Goal: Information Seeking & Learning: Learn about a topic

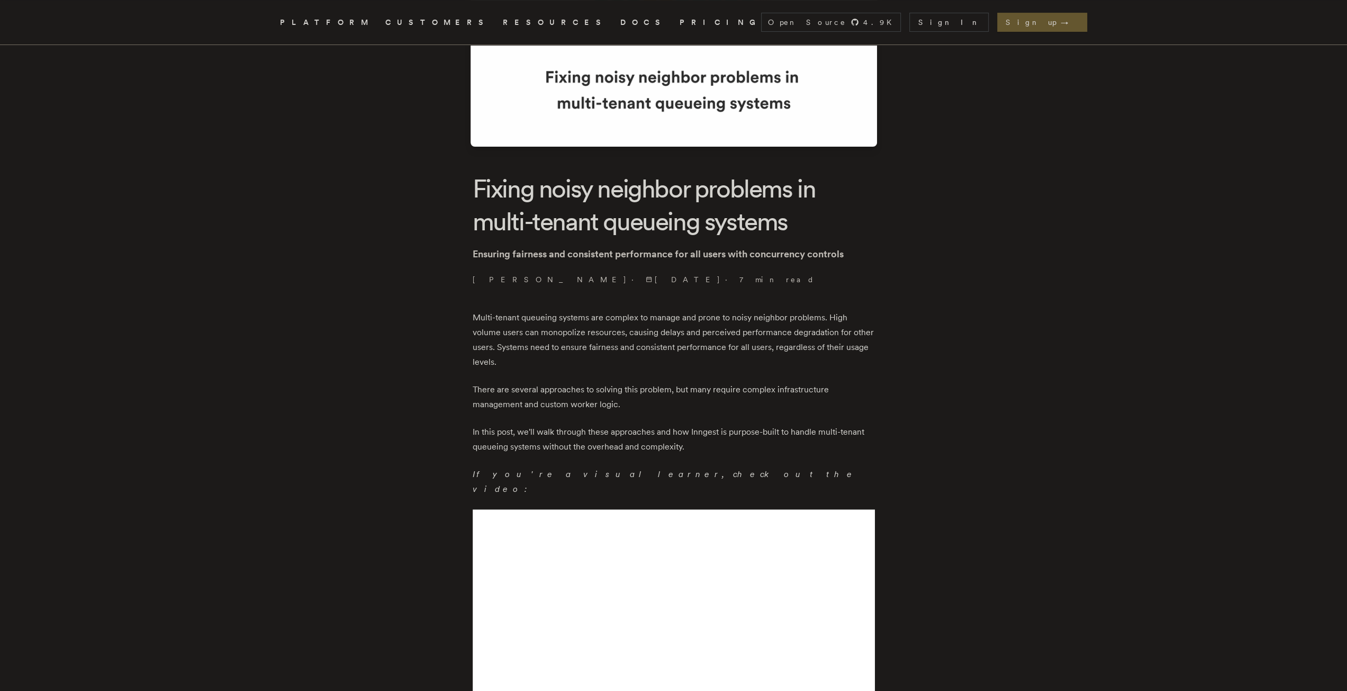
scroll to position [159, 0]
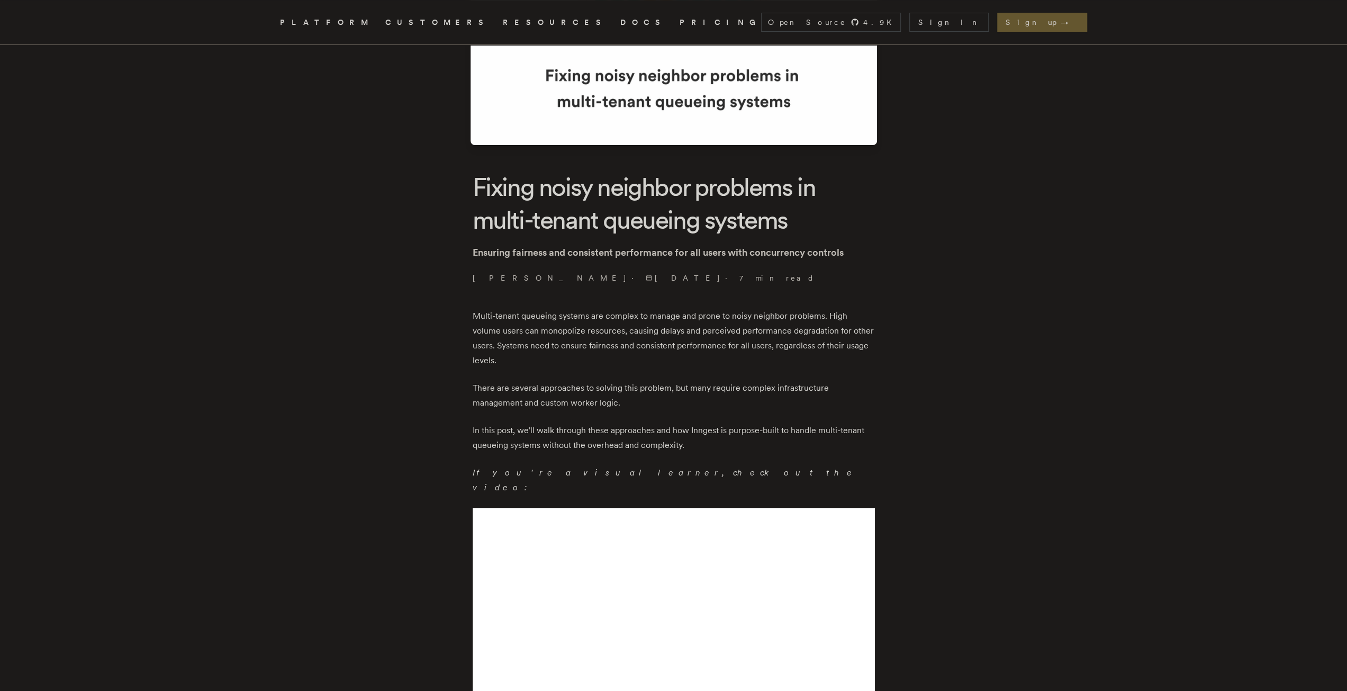
click at [723, 331] on p "Multi-tenant queueing systems are complex to manage and prone to noisy neighbor…" at bounding box center [674, 338] width 402 height 59
copy p "perceived"
drag, startPoint x: 692, startPoint y: 432, endPoint x: 723, endPoint y: 432, distance: 30.7
click at [723, 432] on p "In this post, we'll walk through these approaches and how Inngest is purpose-bu…" at bounding box center [674, 438] width 402 height 30
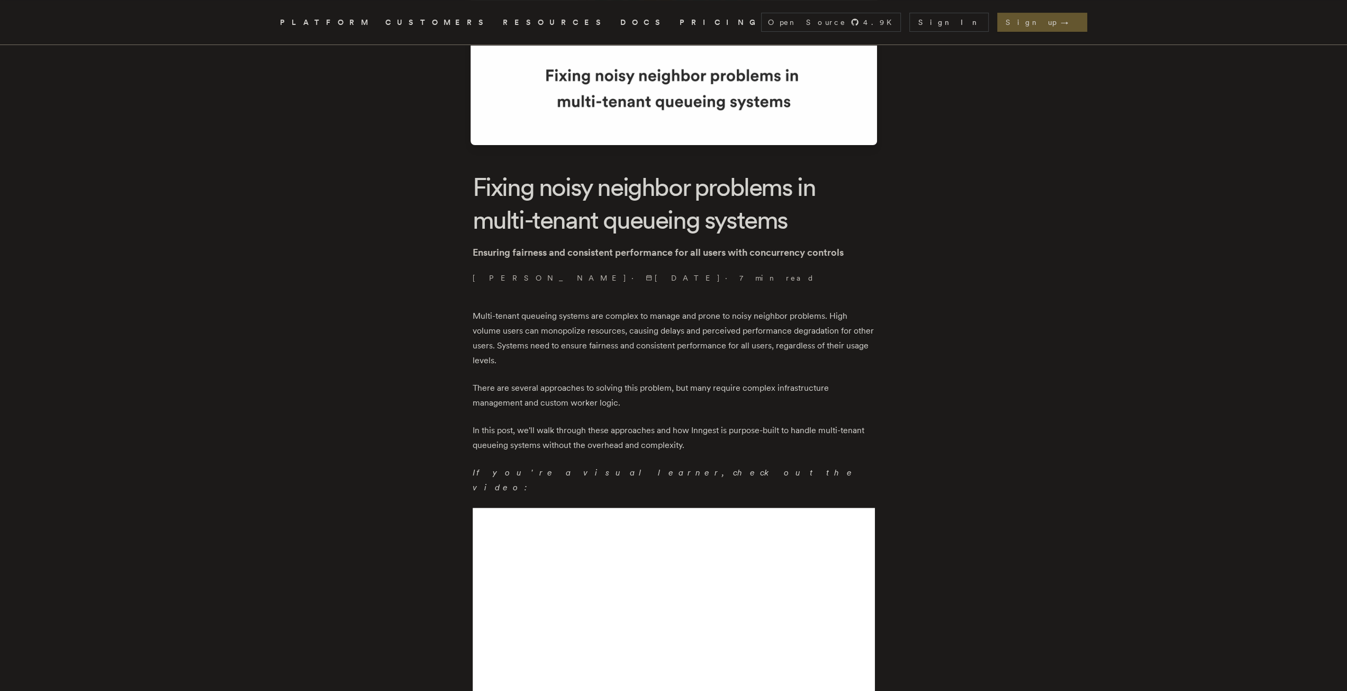
click at [724, 435] on p "In this post, we'll walk through these approaches and how Inngest is purpose-bu…" at bounding box center [674, 438] width 402 height 30
click at [708, 425] on p "In this post, we'll walk through these approaches and how Inngest is purpose-bu…" at bounding box center [674, 438] width 402 height 30
click at [708, 427] on p "In this post, we'll walk through these approaches and how Inngest is purpose-bu…" at bounding box center [674, 438] width 402 height 30
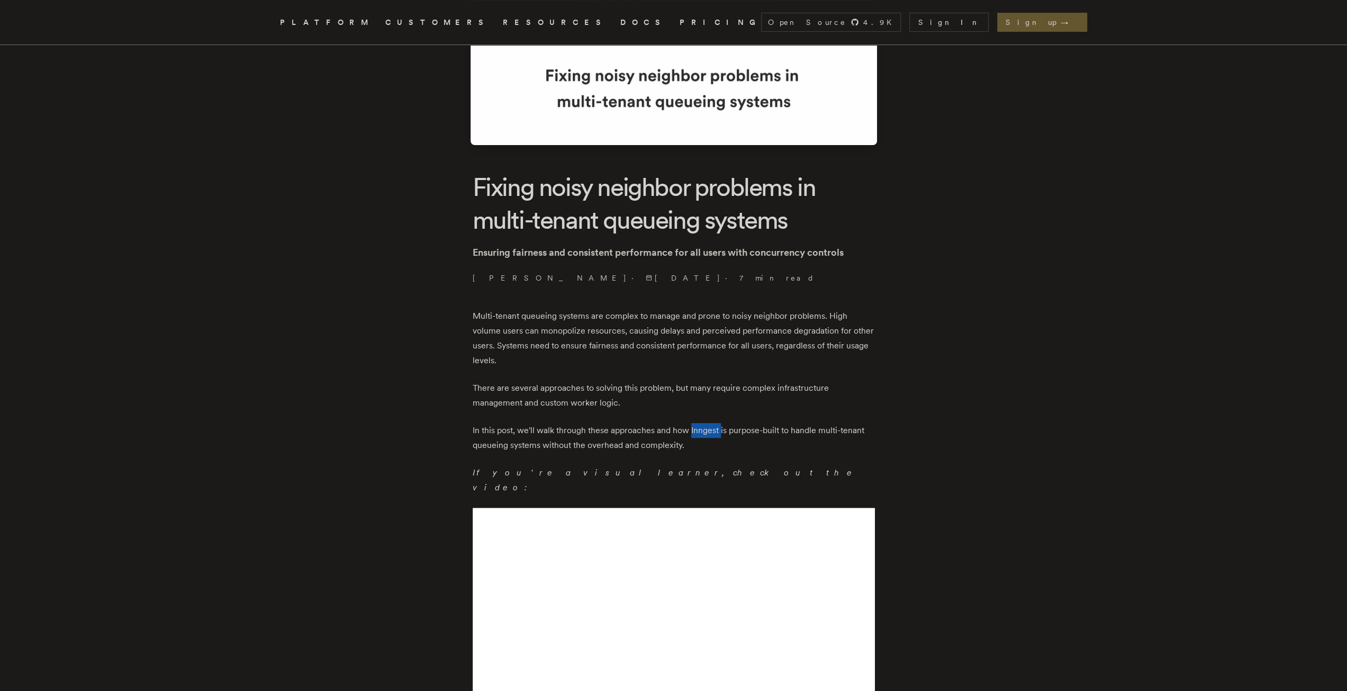
click at [708, 427] on p "In this post, we'll walk through these approaches and how Inngest is purpose-bu…" at bounding box center [674, 438] width 402 height 30
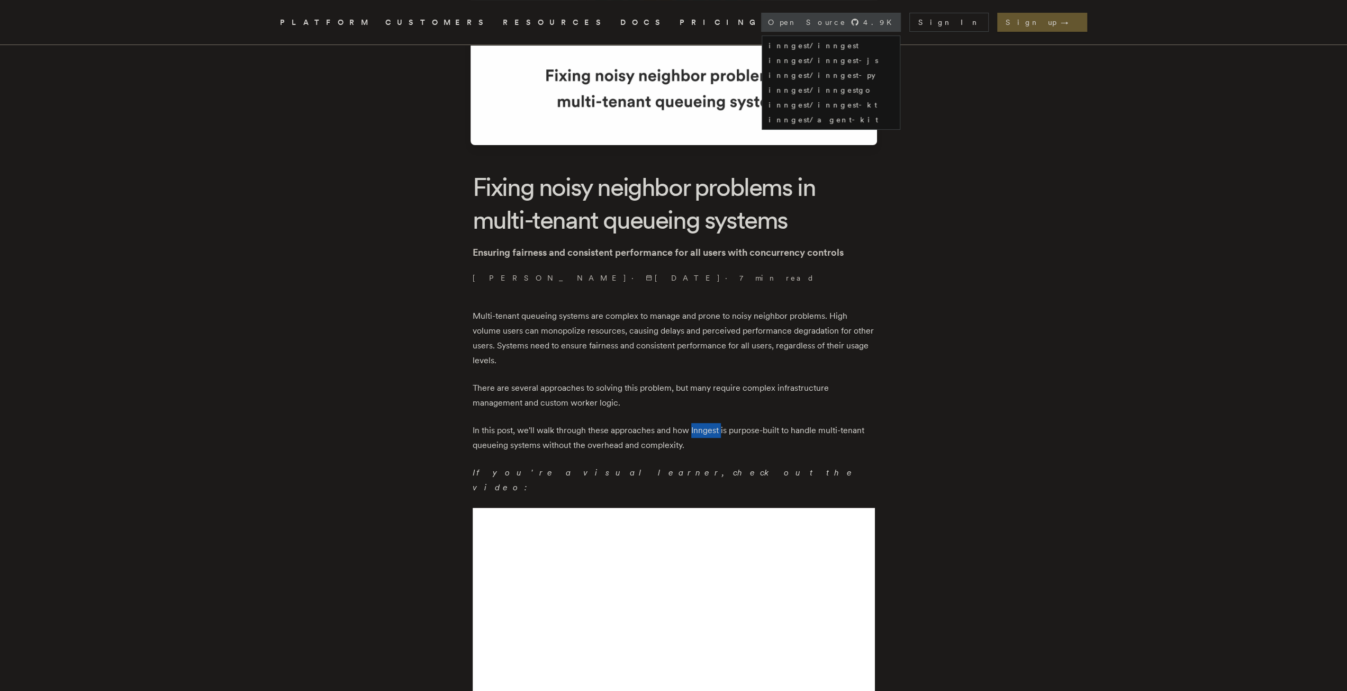
copy p "Inngest"
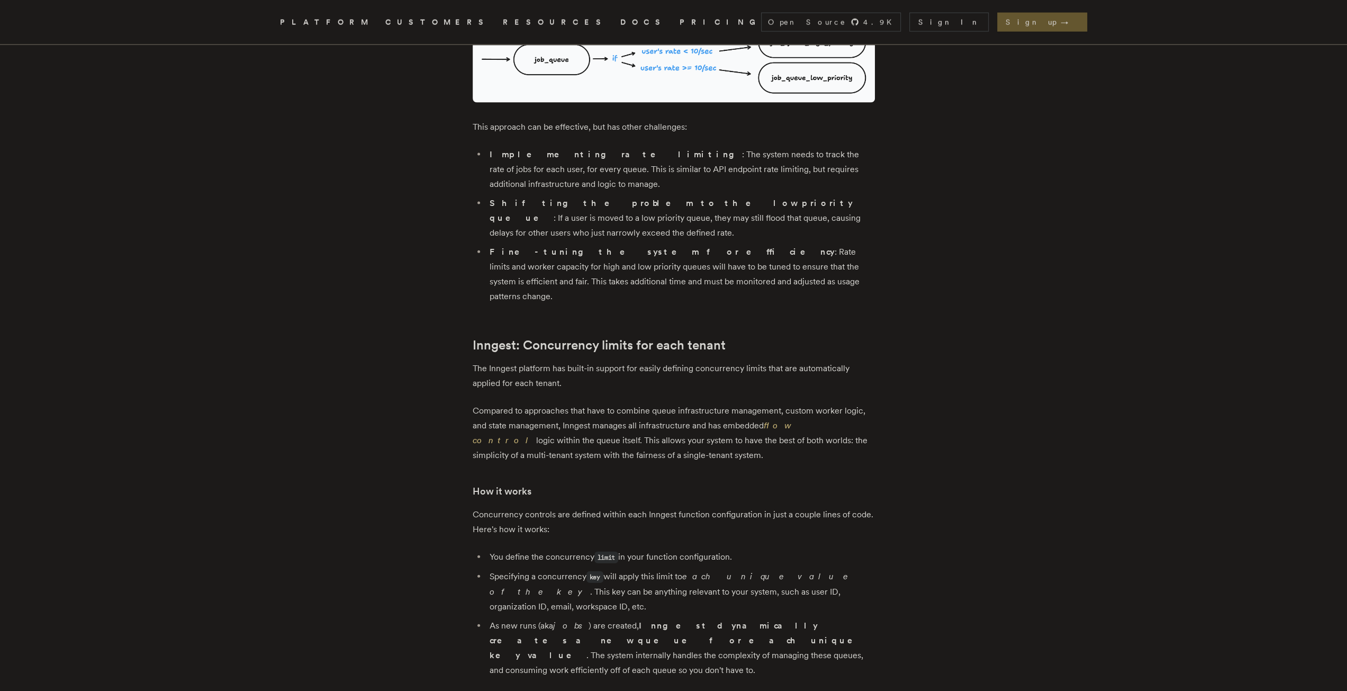
scroll to position [2329, 0]
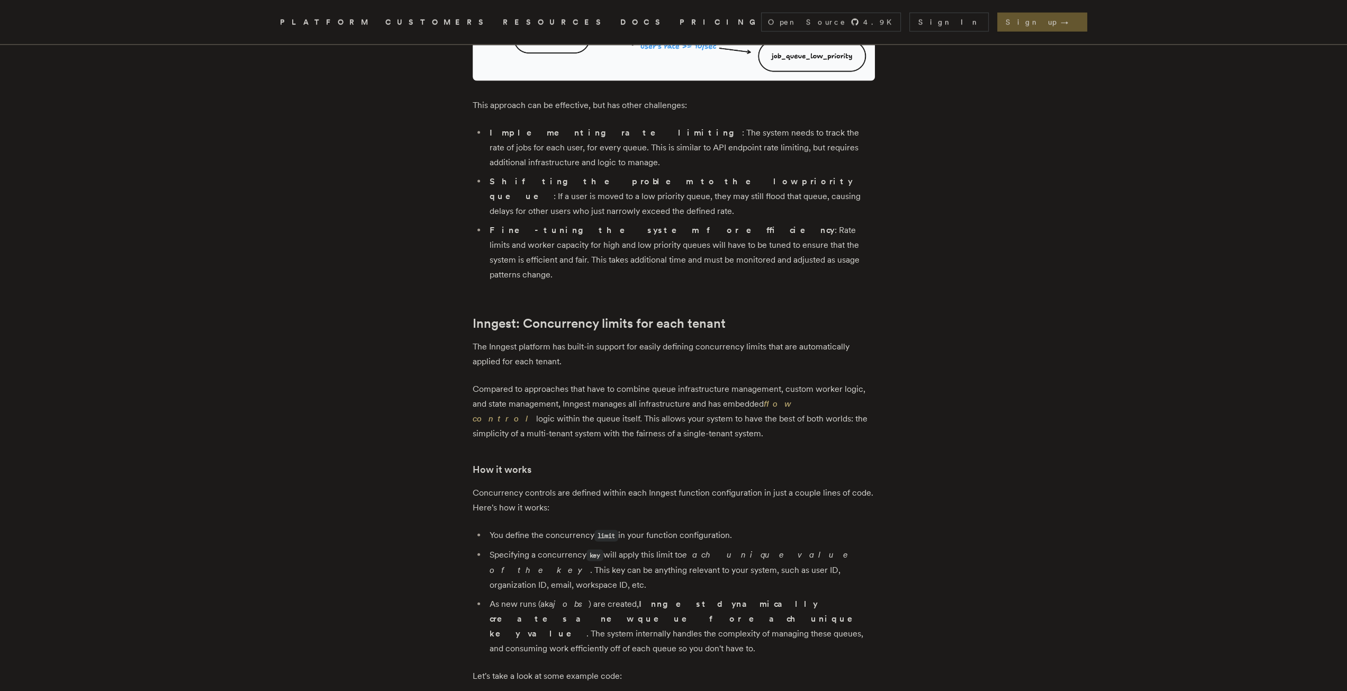
drag, startPoint x: 574, startPoint y: 276, endPoint x: 708, endPoint y: 286, distance: 134.3
click at [625, 382] on p "Compared to approaches that have to combine queue infrastructure management, cu…" at bounding box center [674, 411] width 402 height 59
click at [756, 382] on p "Compared to approaches that have to combine queue infrastructure management, cu…" at bounding box center [674, 411] width 402 height 59
drag, startPoint x: 765, startPoint y: 279, endPoint x: 876, endPoint y: 277, distance: 110.1
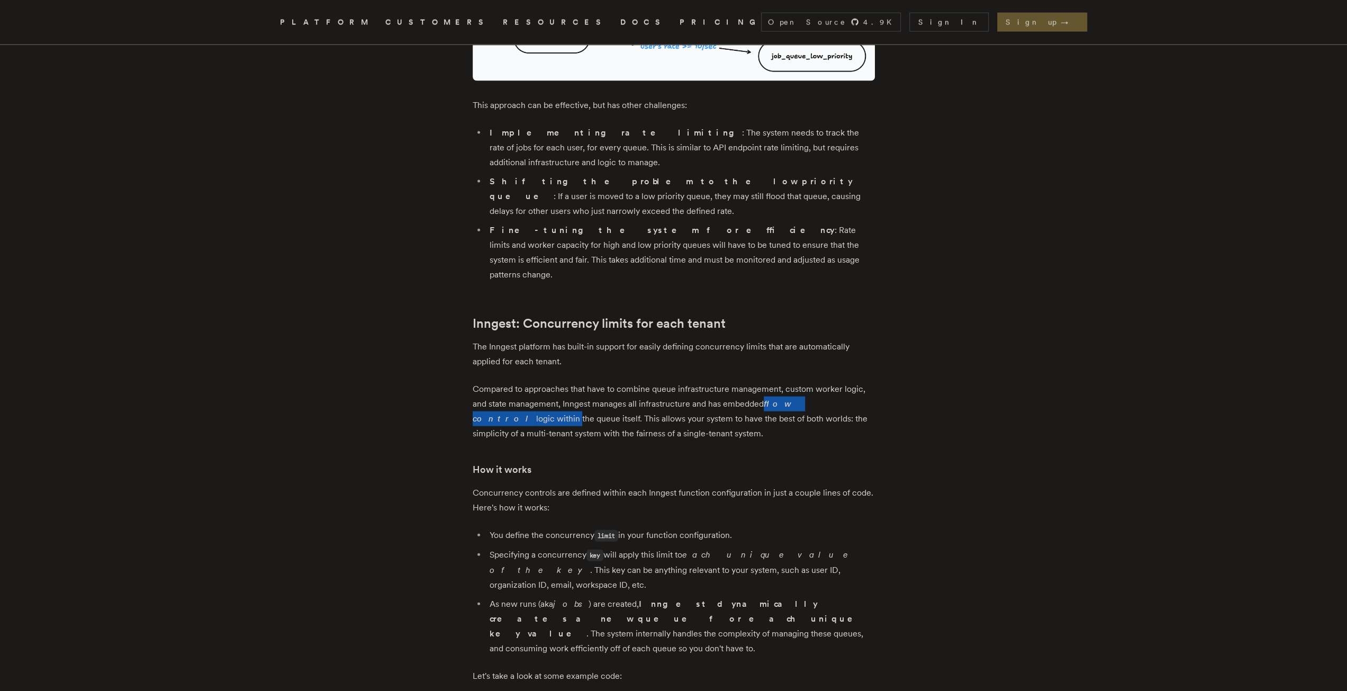
drag, startPoint x: 538, startPoint y: 288, endPoint x: 669, endPoint y: 294, distance: 130.9
click at [669, 382] on p "Compared to approaches that have to combine queue infrastructure management, cu…" at bounding box center [674, 411] width 402 height 59
drag, startPoint x: 578, startPoint y: 306, endPoint x: 653, endPoint y: 306, distance: 74.6
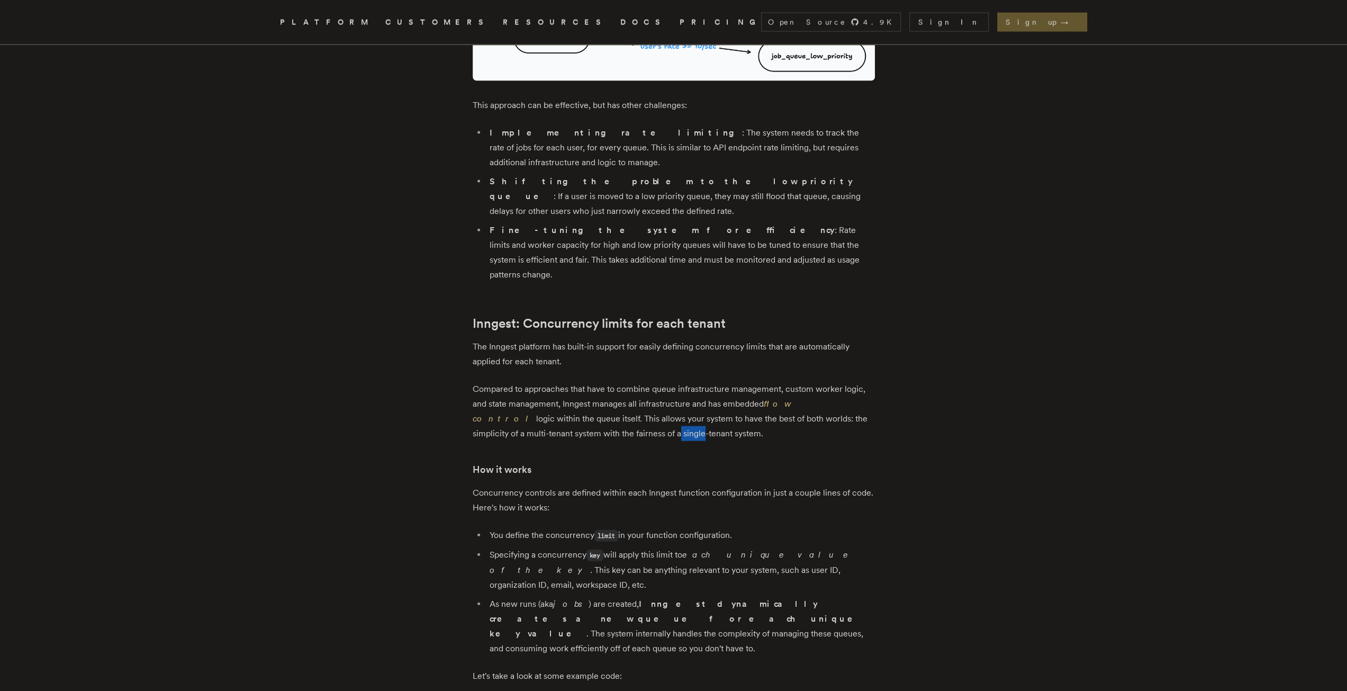
click at [638, 382] on p "Compared to approaches that have to combine queue infrastructure management, cu…" at bounding box center [674, 411] width 402 height 59
click at [665, 382] on p "Compared to approaches that have to combine queue infrastructure management, cu…" at bounding box center [674, 411] width 402 height 59
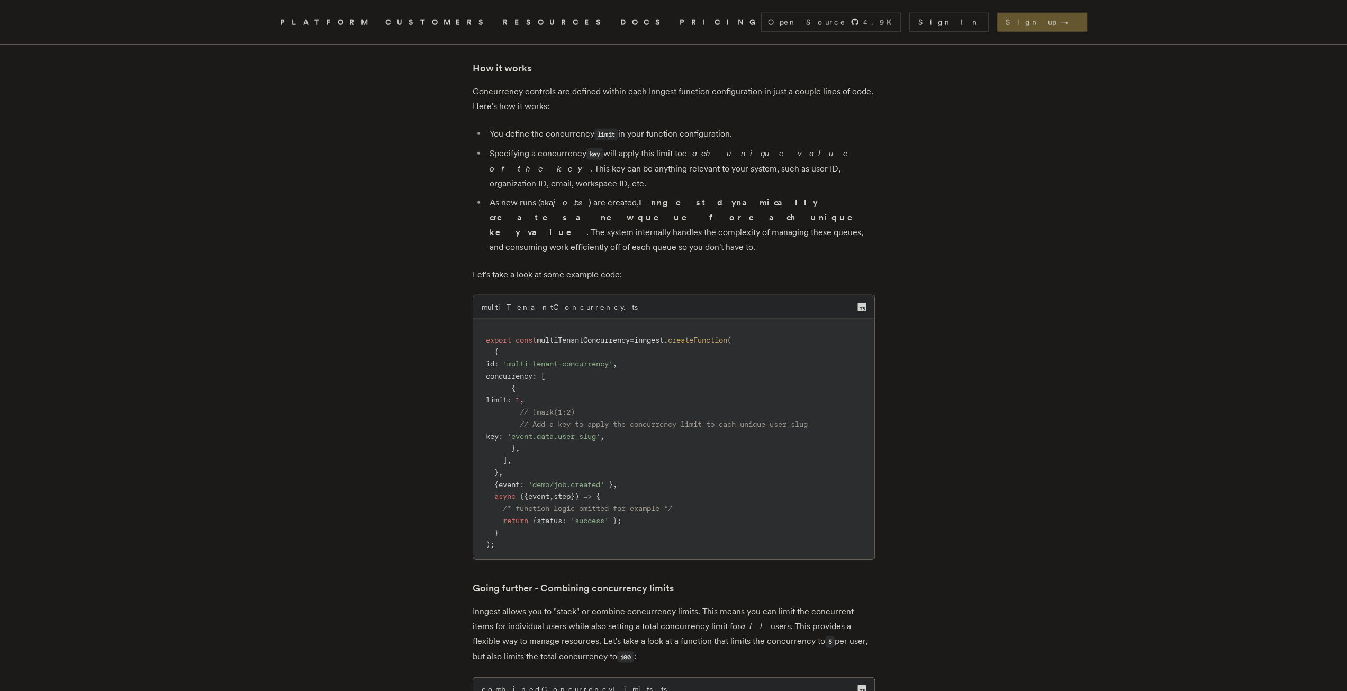
scroll to position [2753, 0]
